Goal: Task Accomplishment & Management: Manage account settings

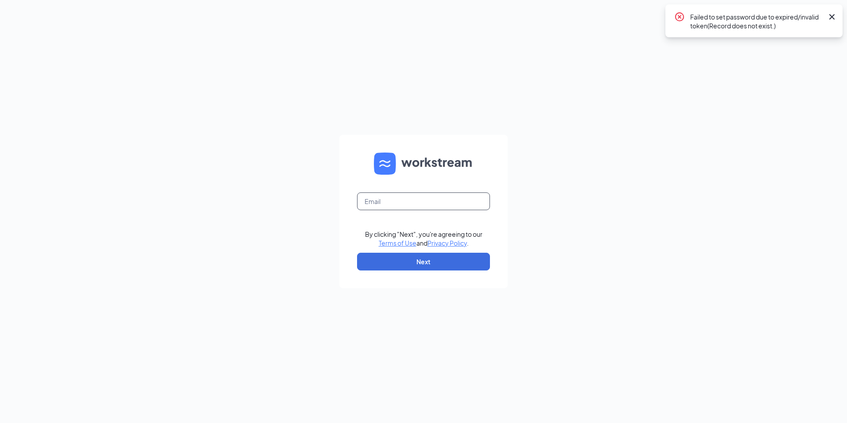
click at [423, 196] on input "text" at bounding box center [423, 201] width 133 height 18
type input "[PERSON_NAME][EMAIL_ADDRESS][DOMAIN_NAME]"
click at [411, 259] on button "Next" at bounding box center [423, 262] width 133 height 18
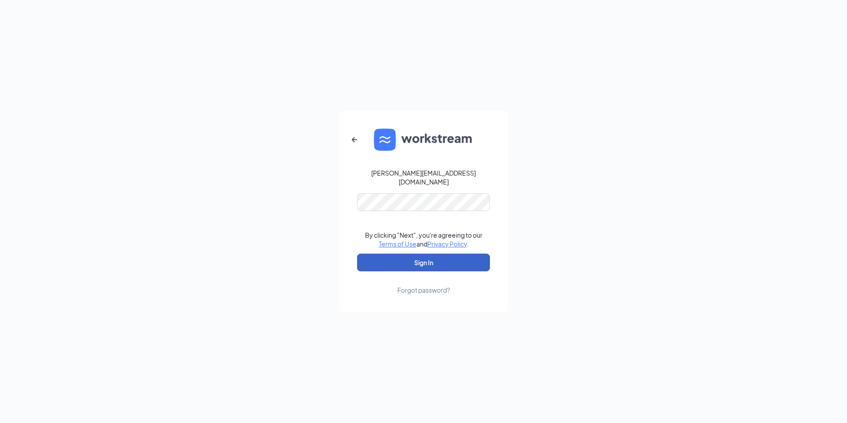
click at [366, 261] on button "Sign In" at bounding box center [423, 263] width 133 height 18
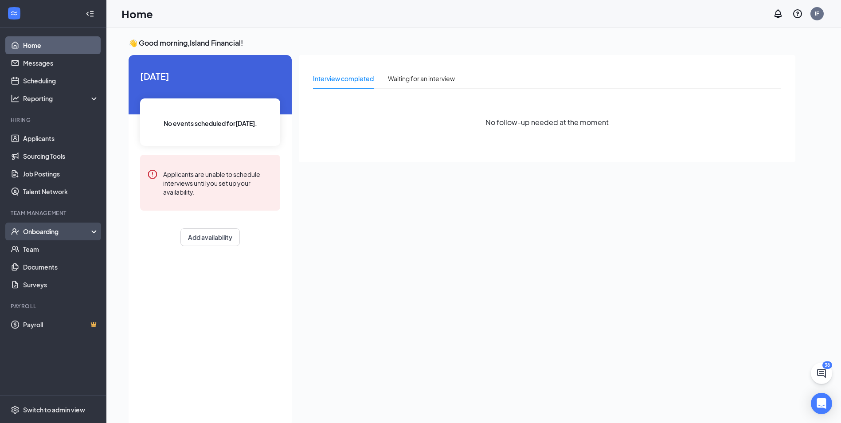
click at [65, 234] on div "Onboarding" at bounding box center [57, 231] width 68 height 9
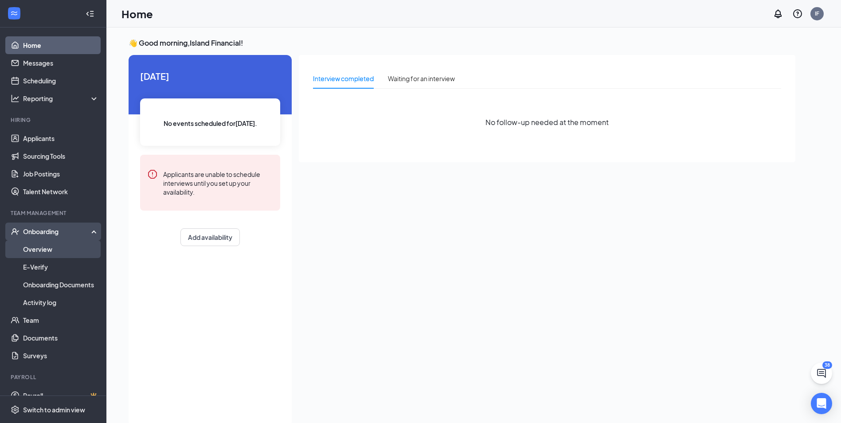
click at [26, 248] on link "Overview" at bounding box center [61, 249] width 76 height 18
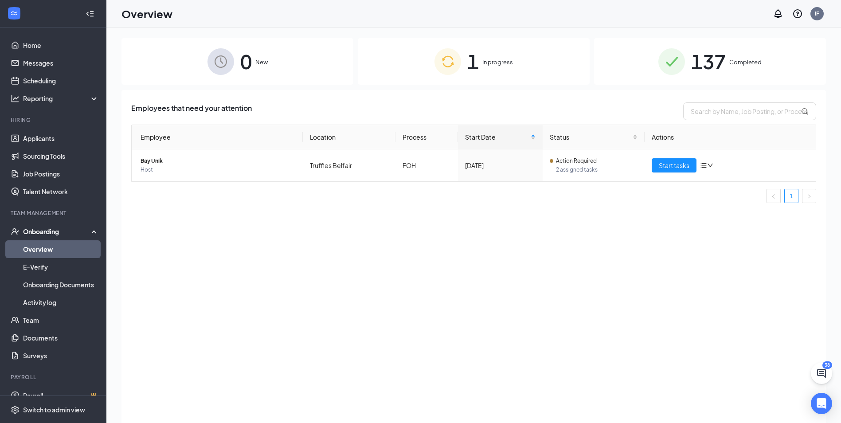
click at [710, 70] on span "137" at bounding box center [708, 61] width 35 height 31
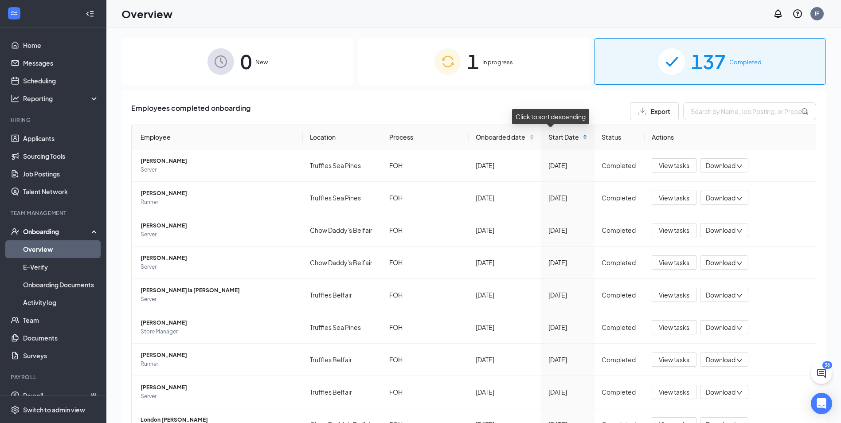
click at [573, 136] on div "Start Date" at bounding box center [567, 137] width 39 height 10
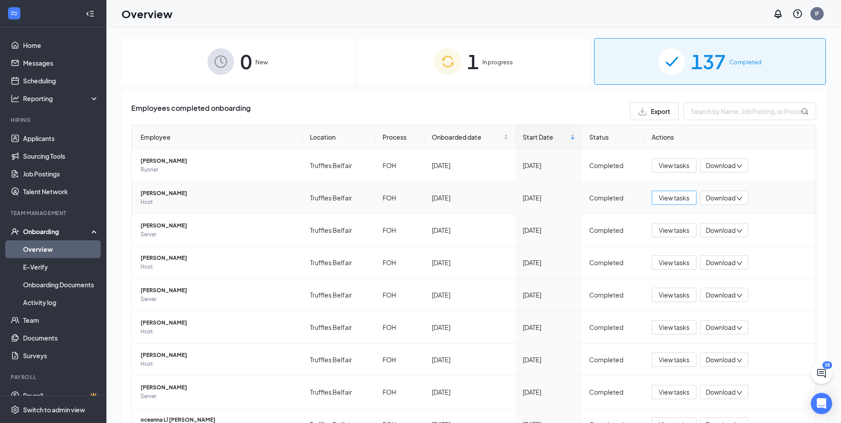
click at [670, 199] on span "View tasks" at bounding box center [674, 198] width 31 height 10
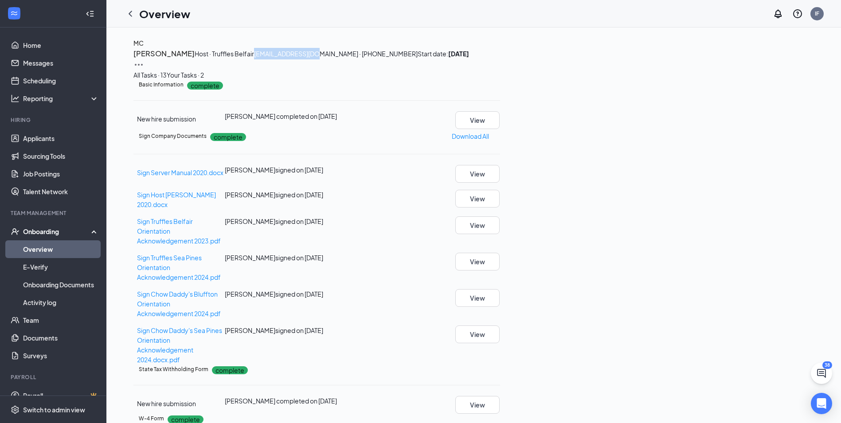
drag, startPoint x: 271, startPoint y: 87, endPoint x: 205, endPoint y: 88, distance: 66.0
click at [205, 70] on div "MC [PERSON_NAME] Host · Truffles Belfair [EMAIL_ADDRESS][DOMAIN_NAME] · [PHONE_…" at bounding box center [473, 54] width 681 height 32
copy span "[EMAIL_ADDRESS][DOMAIN_NAME]"
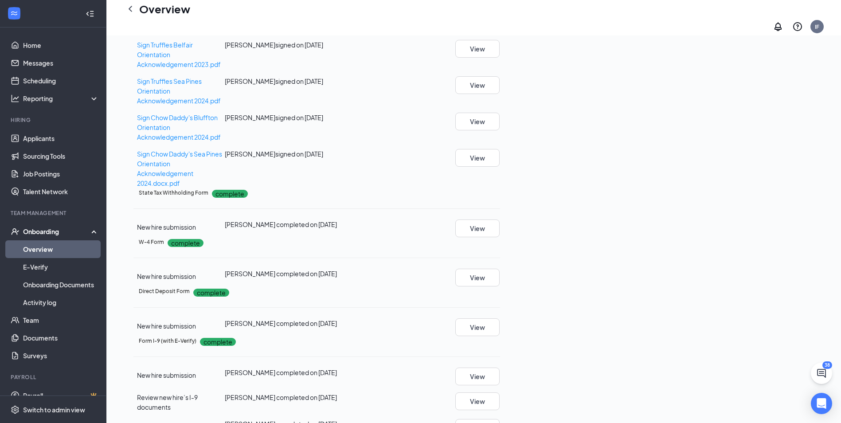
scroll to position [222, 0]
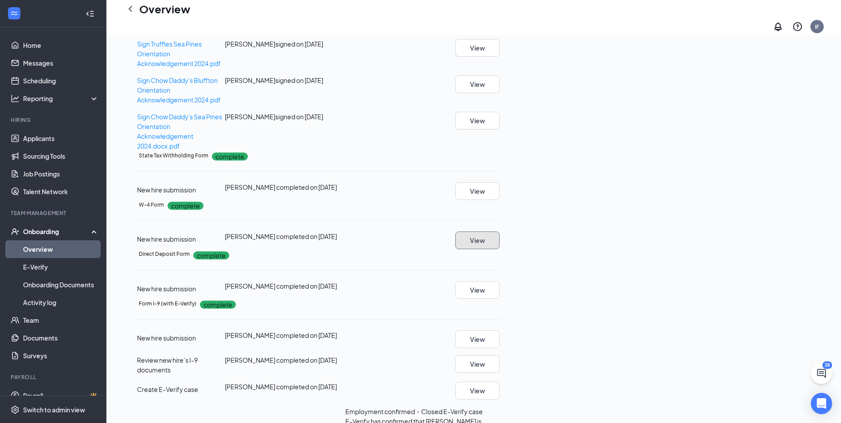
click at [500, 249] on button "View" at bounding box center [477, 240] width 44 height 18
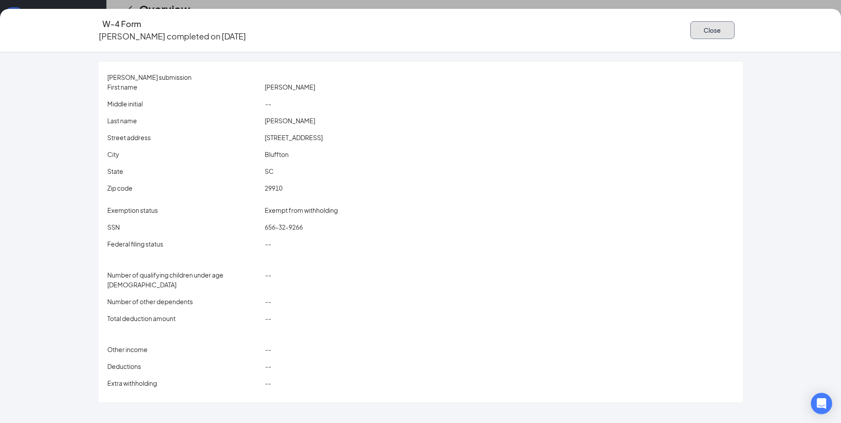
click at [706, 24] on button "Close" at bounding box center [712, 30] width 44 height 18
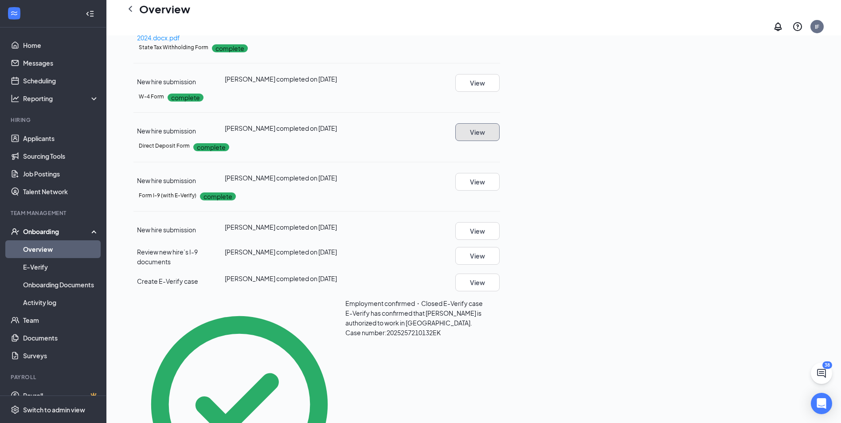
scroll to position [374, 0]
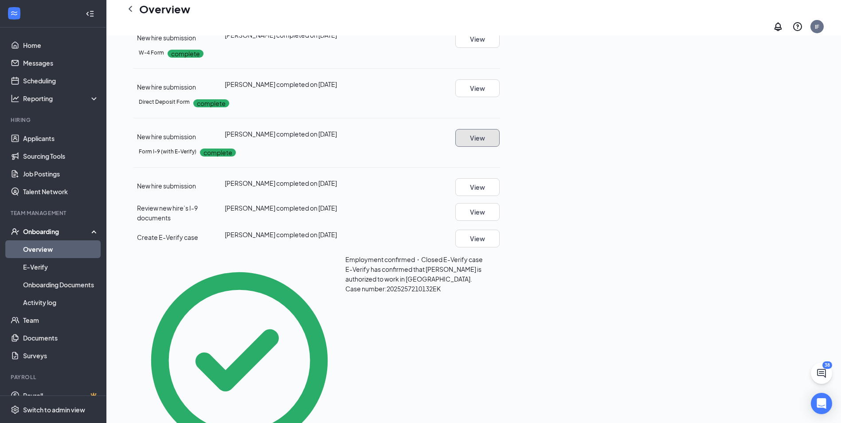
click at [500, 147] on button "View" at bounding box center [477, 138] width 44 height 18
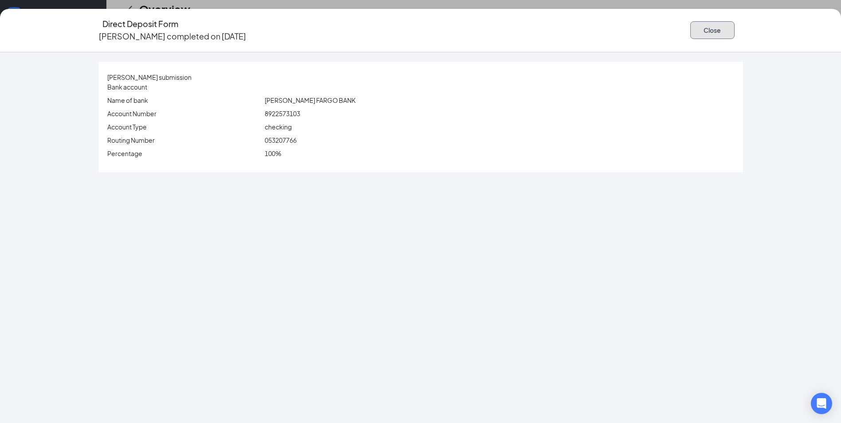
click at [695, 26] on button "Close" at bounding box center [712, 30] width 44 height 18
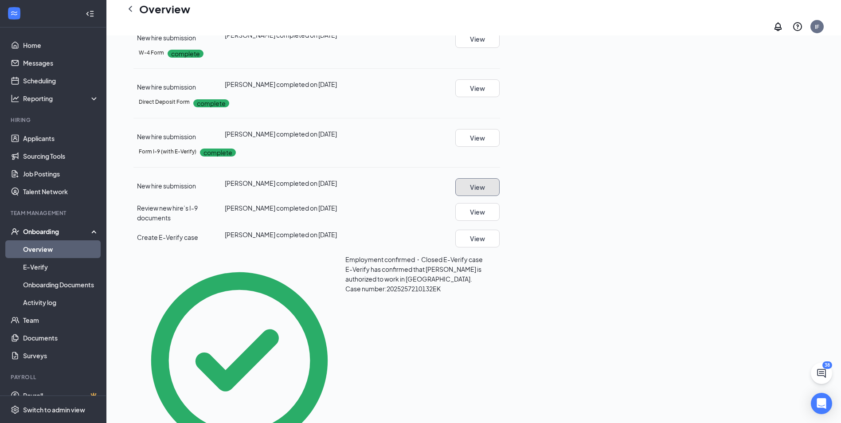
click at [500, 196] on button "View" at bounding box center [477, 187] width 44 height 18
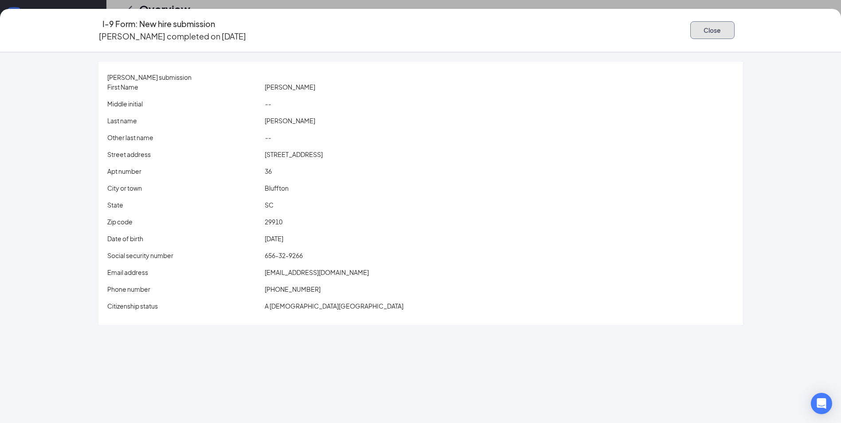
click at [704, 23] on button "Close" at bounding box center [712, 30] width 44 height 18
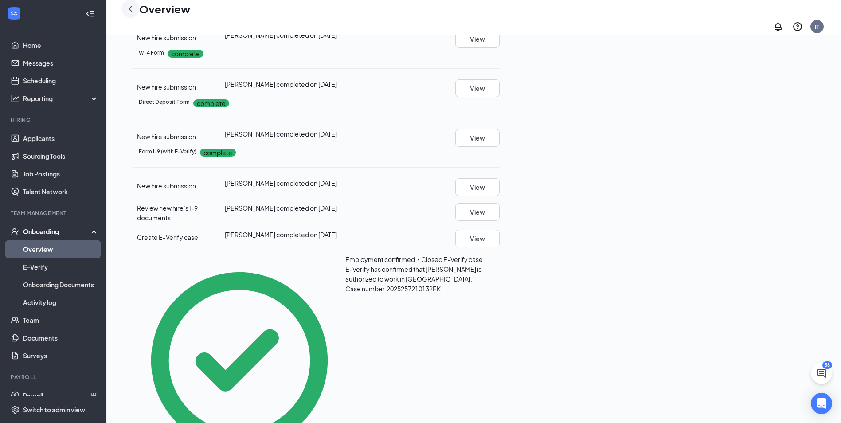
click at [130, 12] on icon "ChevronLeft" at bounding box center [131, 9] width 4 height 6
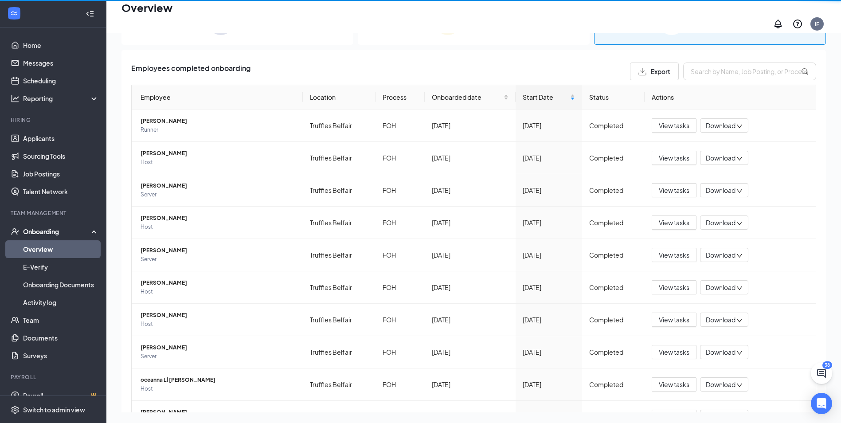
scroll to position [40, 0]
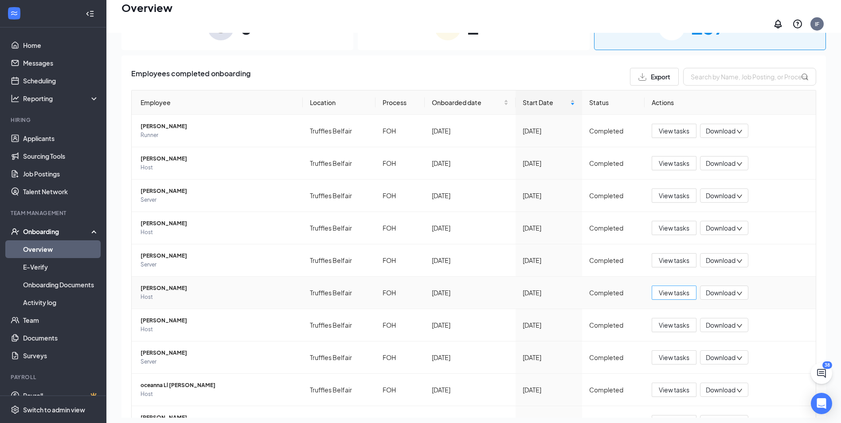
click at [668, 288] on span "View tasks" at bounding box center [674, 293] width 31 height 10
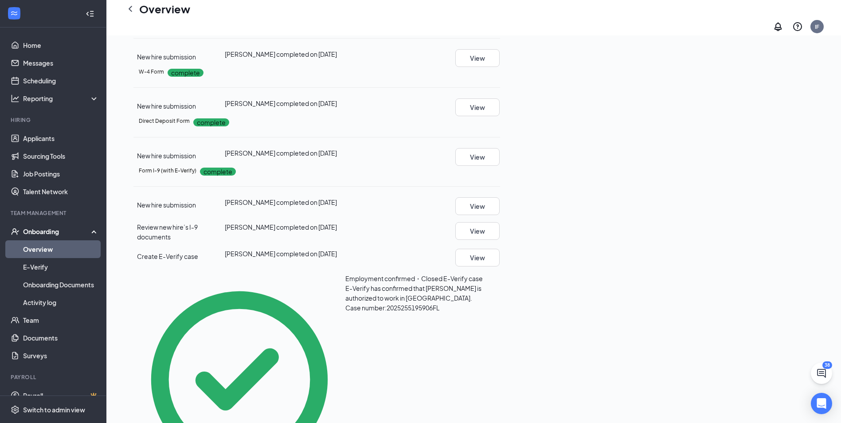
scroll to position [374, 0]
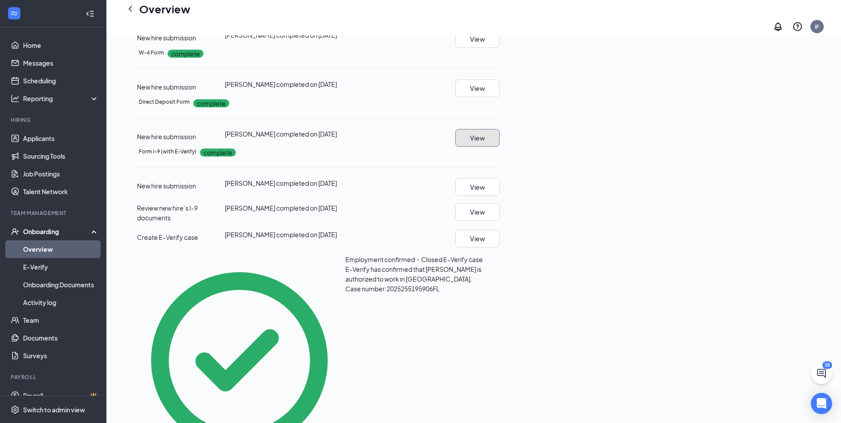
click at [500, 147] on button "View" at bounding box center [477, 138] width 44 height 18
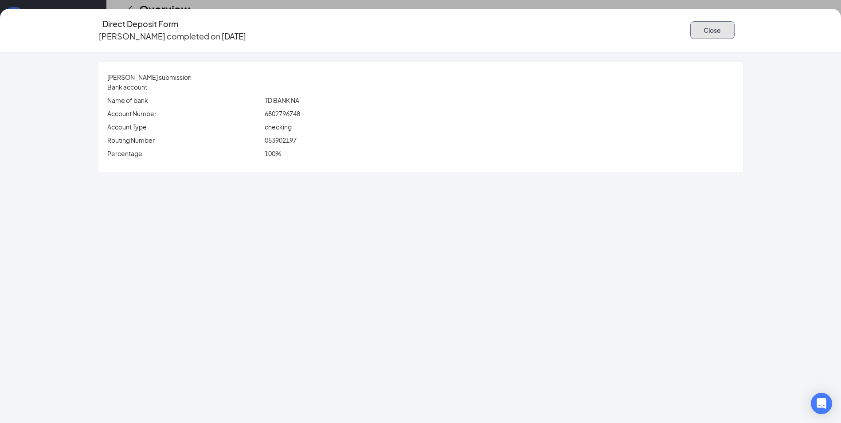
click at [696, 28] on button "Close" at bounding box center [712, 30] width 44 height 18
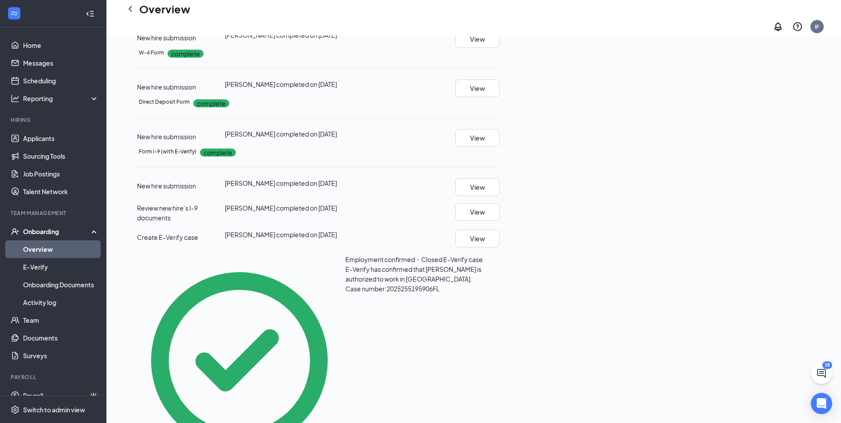
click at [155, 7] on h1 "Overview" at bounding box center [164, 8] width 51 height 15
click at [134, 14] on icon "ChevronLeft" at bounding box center [130, 9] width 11 height 11
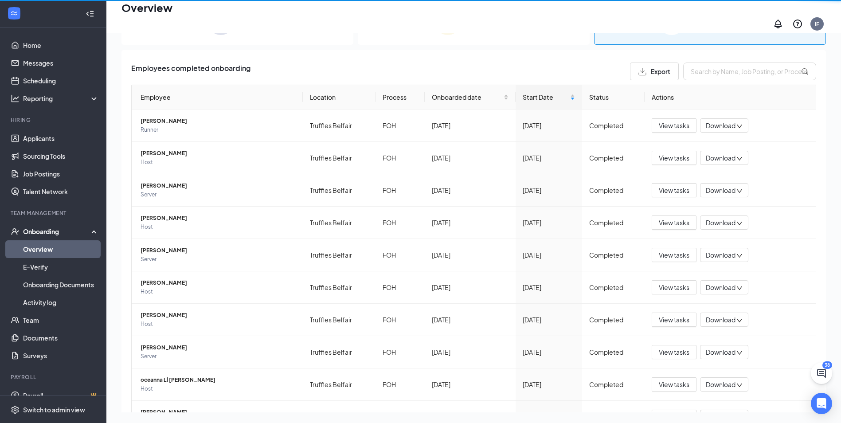
scroll to position [40, 0]
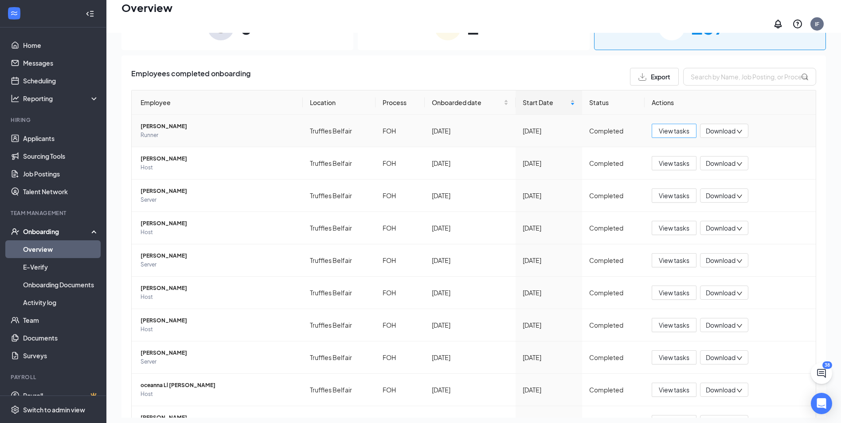
click at [665, 126] on span "View tasks" at bounding box center [674, 131] width 31 height 10
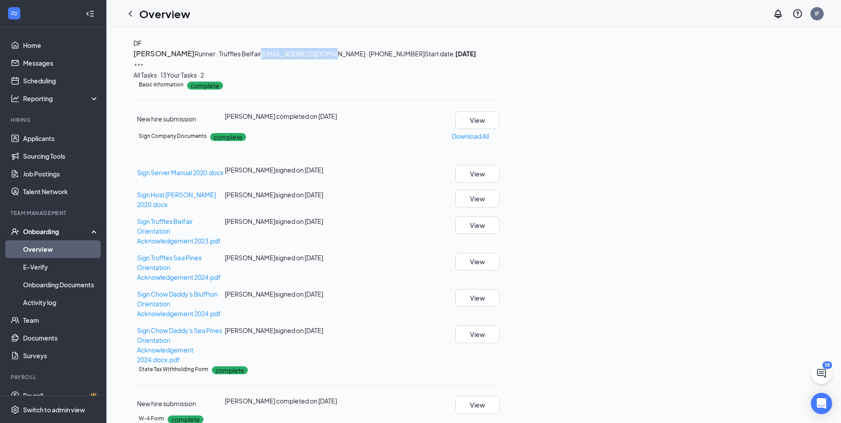
drag, startPoint x: 277, startPoint y: 86, endPoint x: 207, endPoint y: 90, distance: 69.7
click at [261, 58] on span "[EMAIL_ADDRESS][DOMAIN_NAME] · [PHONE_NUMBER]" at bounding box center [343, 54] width 164 height 8
copy span "[EMAIL_ADDRESS][DOMAIN_NAME]"
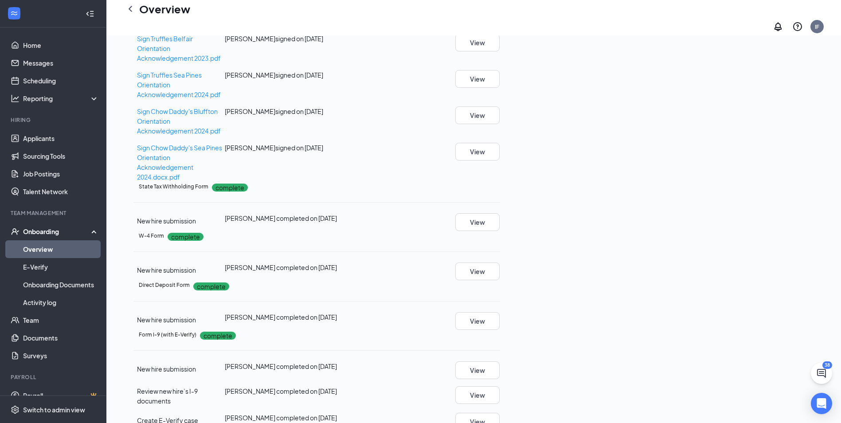
scroll to position [266, 0]
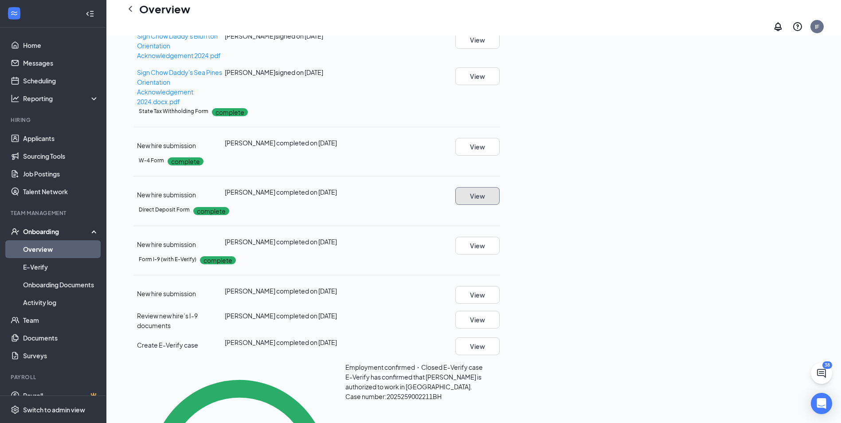
click at [500, 205] on button "View" at bounding box center [477, 196] width 44 height 18
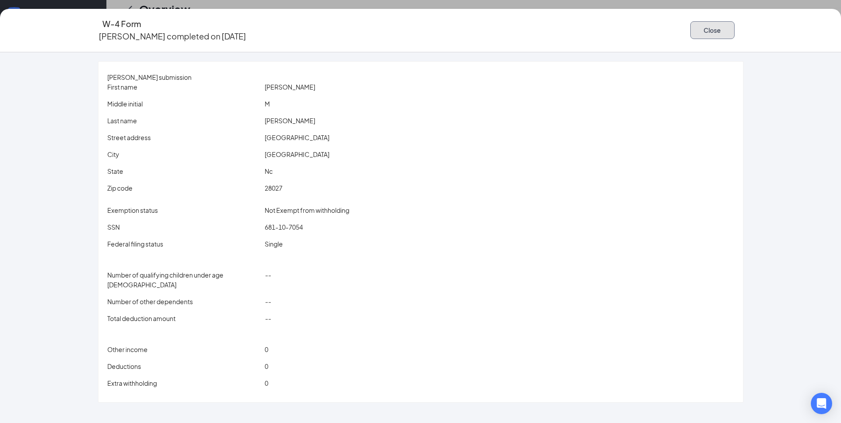
click at [690, 33] on button "Close" at bounding box center [712, 30] width 44 height 18
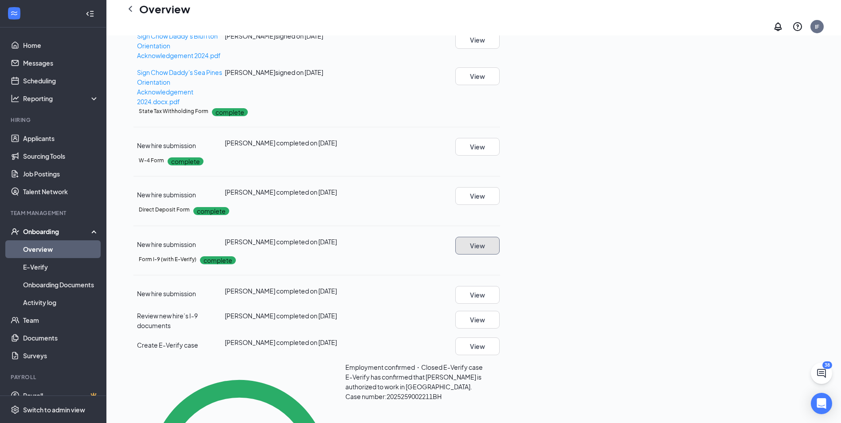
click at [500, 254] on button "View" at bounding box center [477, 246] width 44 height 18
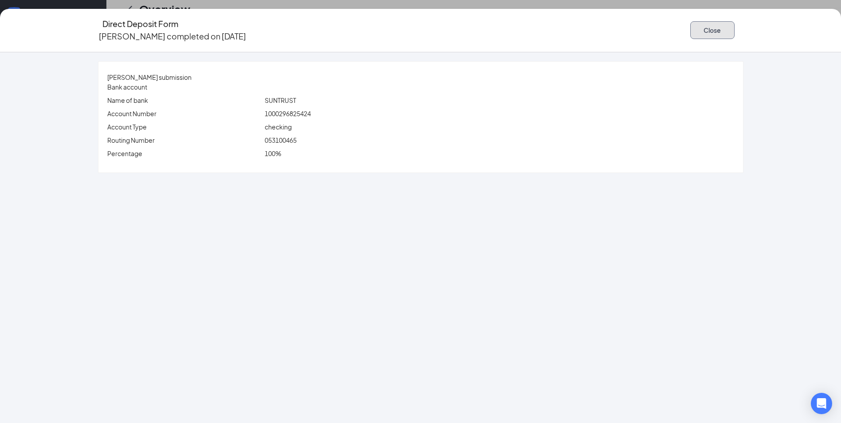
drag, startPoint x: 698, startPoint y: 30, endPoint x: 681, endPoint y: 48, distance: 24.5
click at [697, 32] on button "Close" at bounding box center [712, 30] width 44 height 18
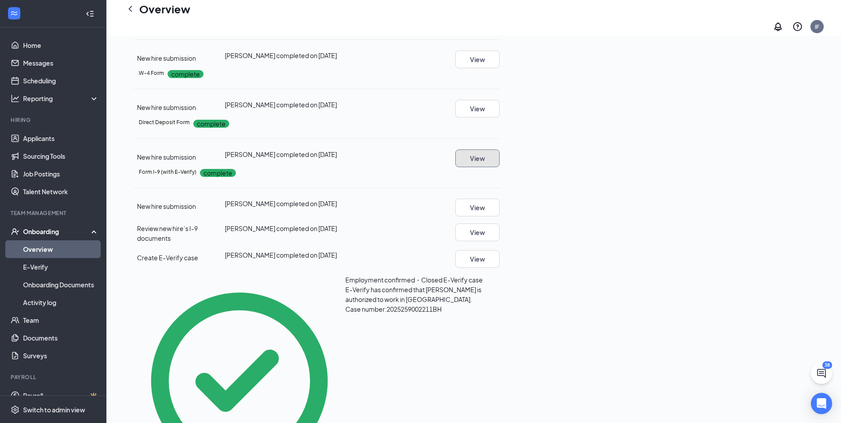
scroll to position [355, 0]
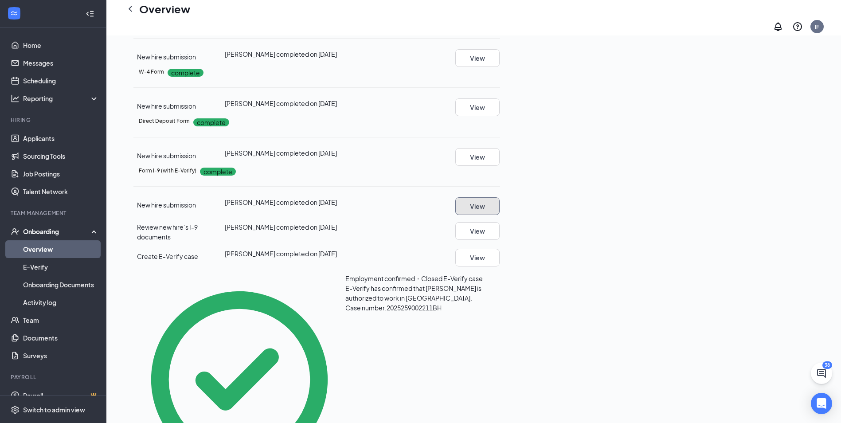
click at [500, 215] on button "View" at bounding box center [477, 206] width 44 height 18
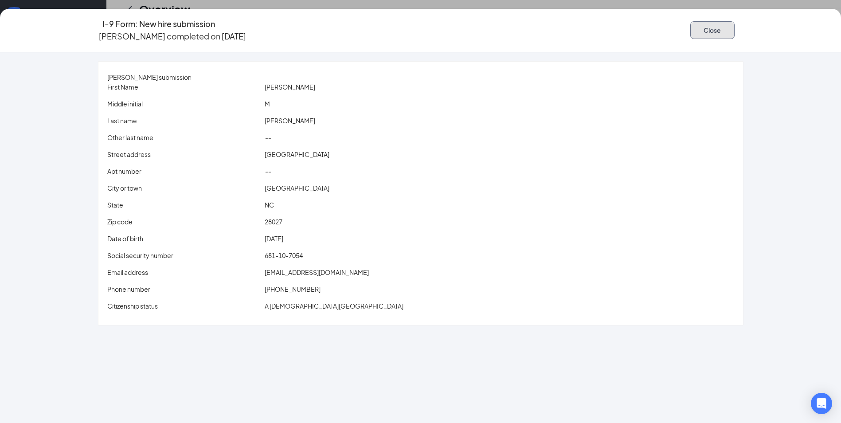
click at [694, 22] on button "Close" at bounding box center [712, 30] width 44 height 18
